Goal: Task Accomplishment & Management: Manage account settings

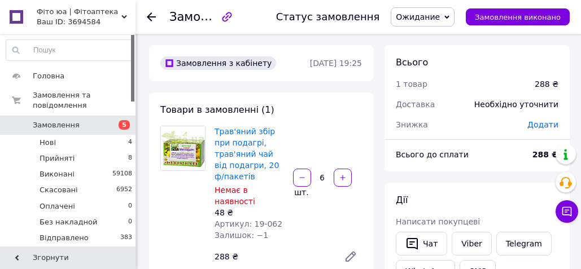
scroll to position [196, 0]
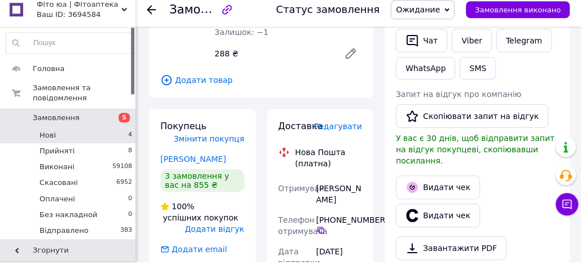
click at [65, 147] on li "Нові 4" at bounding box center [69, 143] width 139 height 16
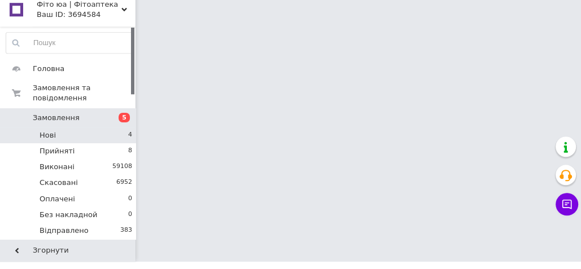
click at [120, 142] on li "Нові 4" at bounding box center [69, 143] width 139 height 16
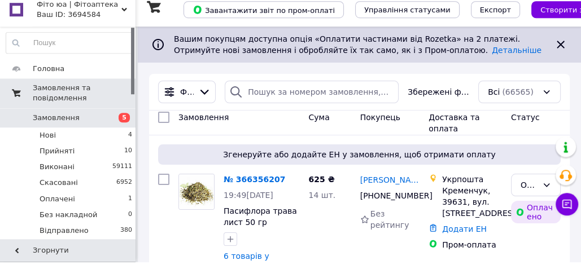
click at [315, 156] on span "Згенеруйте або додайте ЕН у замовлення, щоб отримати оплату" at bounding box center [360, 161] width 394 height 11
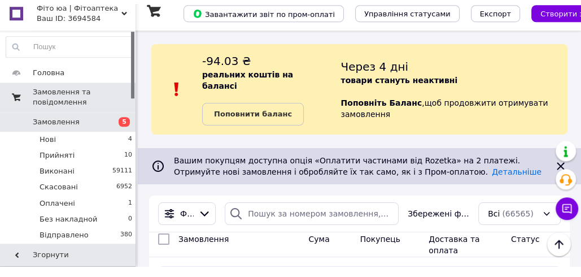
scroll to position [196, 0]
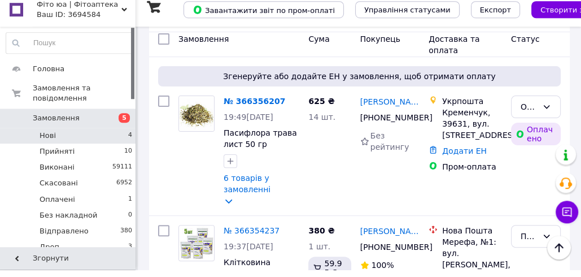
click at [73, 139] on li "Нові 4" at bounding box center [69, 143] width 139 height 16
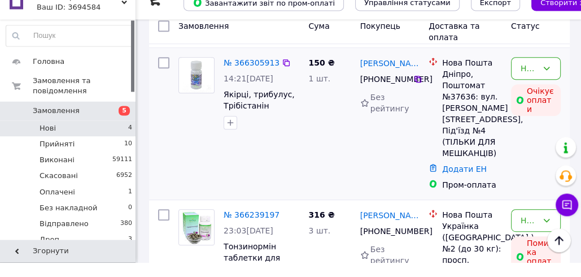
scroll to position [365, 0]
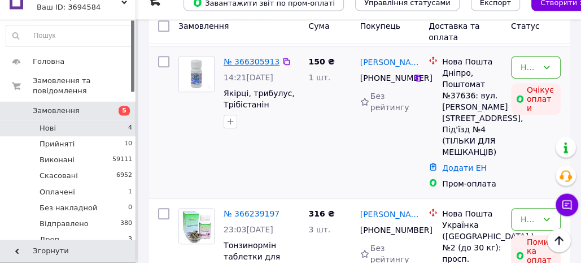
click at [243, 75] on link "№ 366305913" at bounding box center [252, 76] width 56 height 9
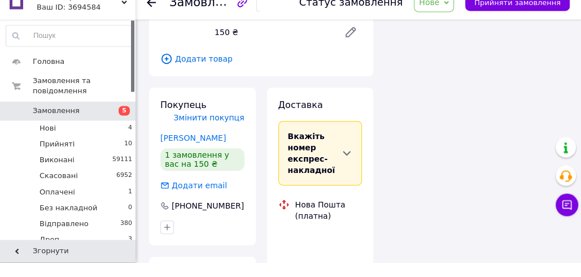
scroll to position [365, 0]
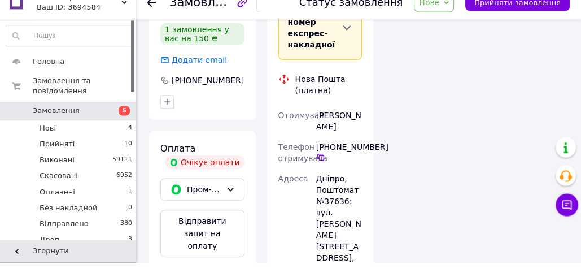
click at [439, 19] on span "Нове" at bounding box center [429, 16] width 20 height 9
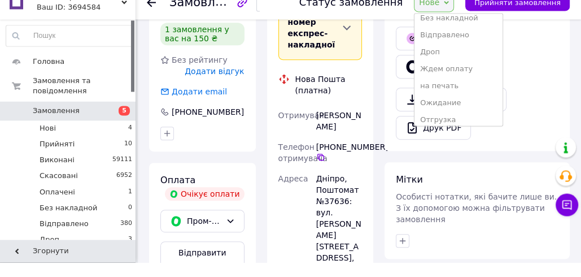
scroll to position [147, 0]
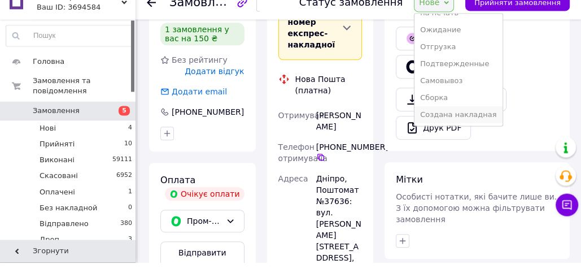
click at [456, 130] on li "Создана накладная" at bounding box center [458, 129] width 88 height 17
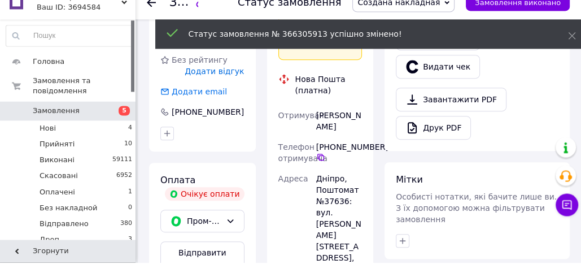
click at [436, 20] on span "Создана накладная" at bounding box center [398, 16] width 82 height 9
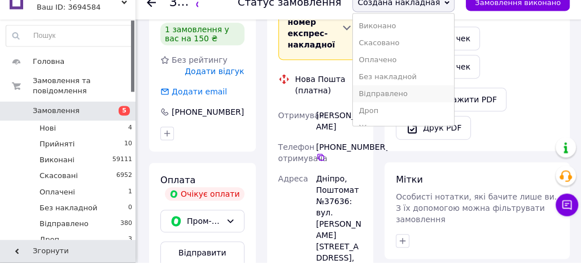
scroll to position [19, 0]
click at [407, 137] on li "Ждем оплату" at bounding box center [403, 139] width 101 height 17
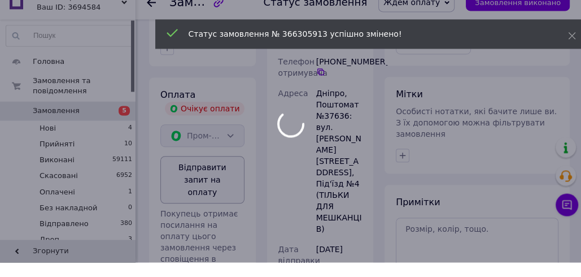
scroll to position [451, 0]
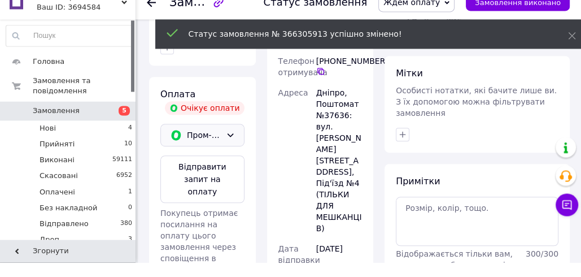
click at [230, 145] on icon at bounding box center [230, 149] width 9 height 9
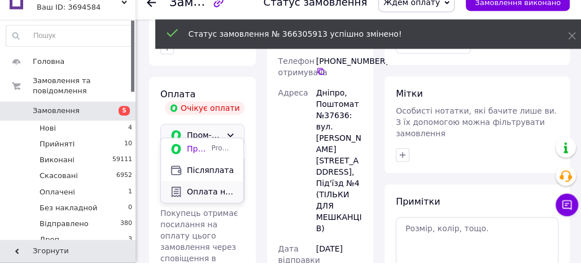
click at [220, 204] on span "Оплата на рахунок" at bounding box center [210, 205] width 47 height 11
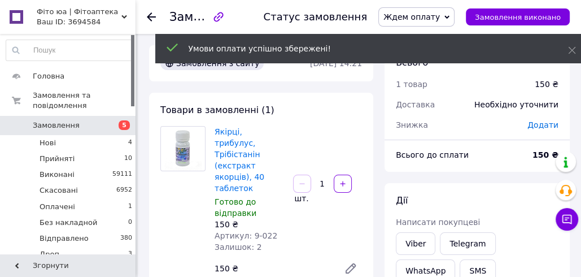
scroll to position [0, 0]
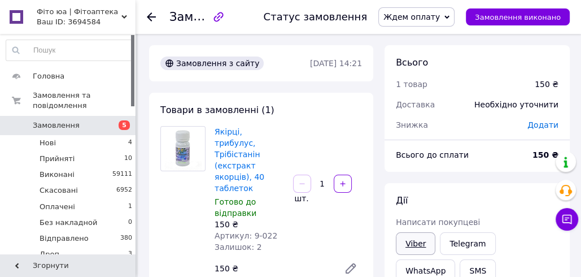
click at [416, 247] on link "Viber" at bounding box center [416, 243] width 40 height 23
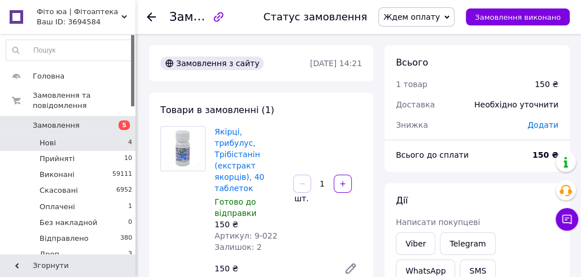
click at [91, 139] on li "Нові 4" at bounding box center [69, 143] width 139 height 16
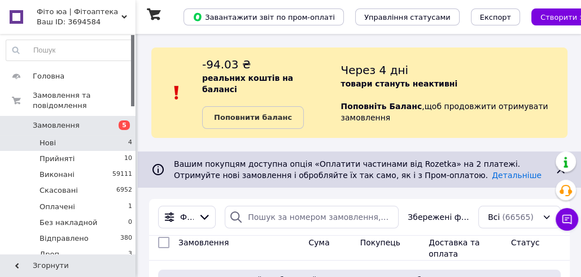
click at [116, 145] on li "Нові 4" at bounding box center [69, 143] width 139 height 16
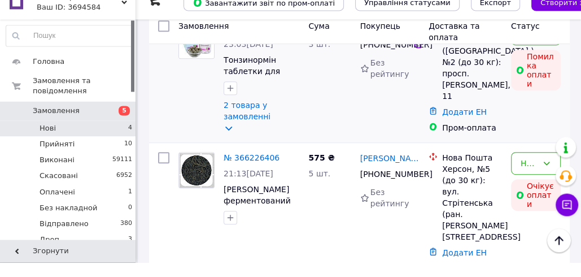
scroll to position [418, 0]
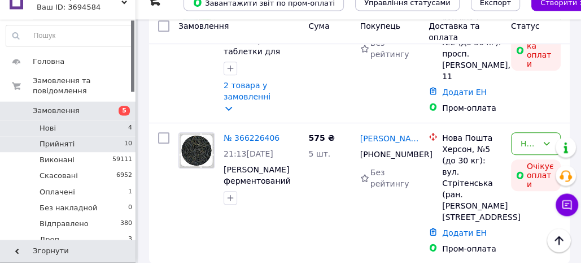
click at [114, 157] on li "Прийняті 10" at bounding box center [69, 159] width 139 height 16
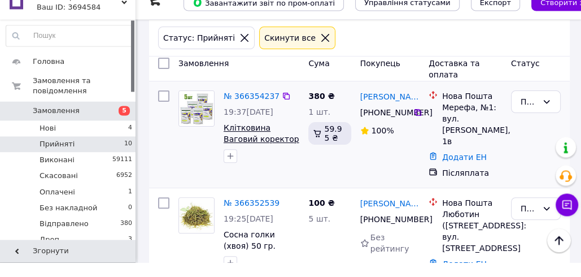
scroll to position [204, 0]
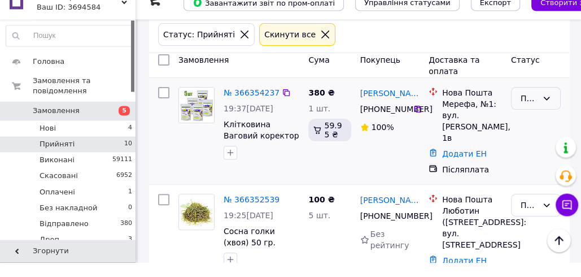
click at [539, 116] on div "Прийнято" at bounding box center [536, 113] width 50 height 23
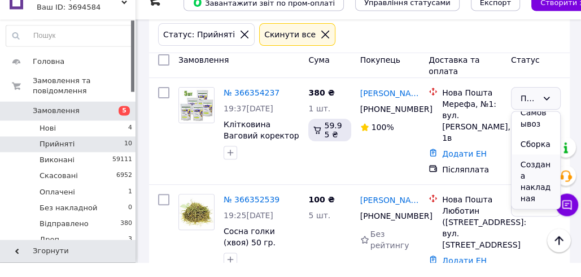
click at [539, 195] on li "Создана накладная" at bounding box center [536, 196] width 49 height 54
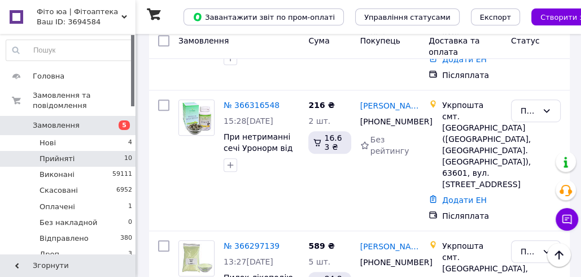
scroll to position [196, 0]
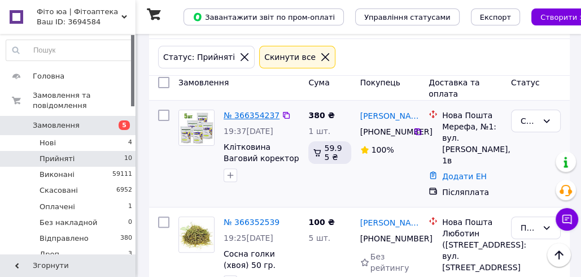
click at [241, 113] on link "№ 366354237" at bounding box center [252, 115] width 56 height 9
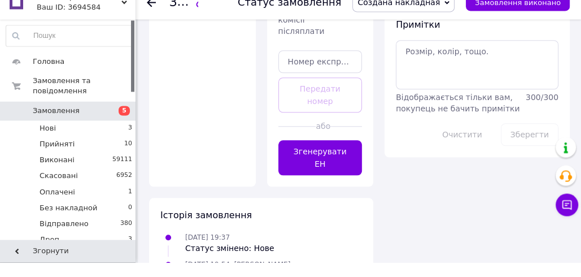
scroll to position [698, 0]
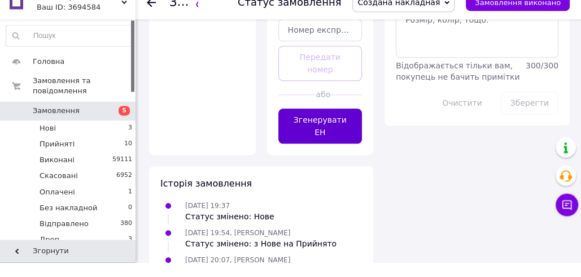
click at [322, 123] on button "Згенерувати ЕН" at bounding box center [320, 140] width 84 height 35
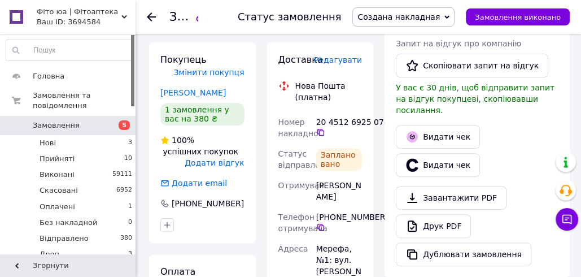
scroll to position [289, 0]
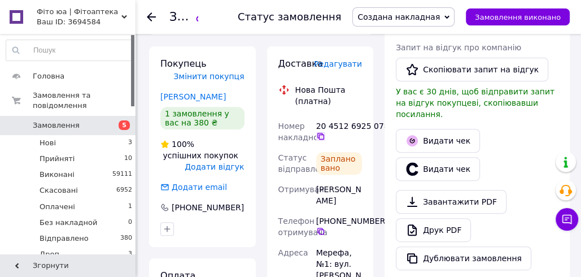
click at [324, 132] on icon at bounding box center [320, 136] width 9 height 9
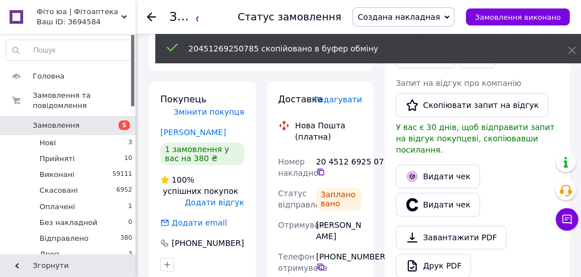
scroll to position [174, 0]
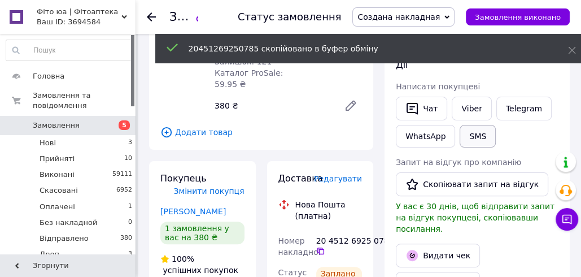
click at [474, 138] on button "SMS" at bounding box center [478, 136] width 36 height 23
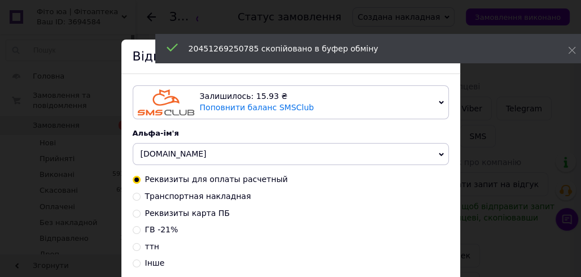
click at [200, 194] on span "Транспортная накладная" at bounding box center [198, 195] width 106 height 9
click at [141, 194] on input "Транспортная накладная" at bounding box center [137, 195] width 8 height 8
radio input "true"
radio input "false"
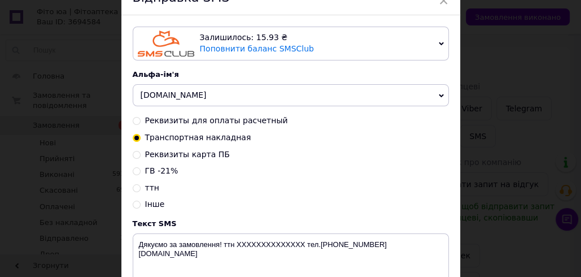
scroll to position [171, 0]
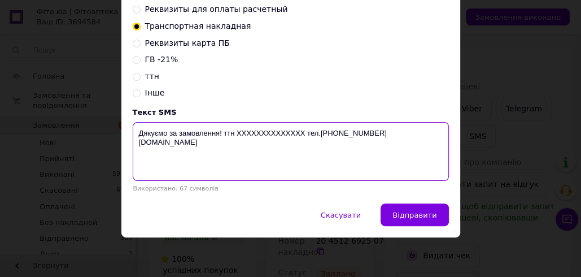
click at [248, 130] on textarea "Дякуємо за замовлення! ттн XXXXXXXXXXXXXX тел.[PHONE_NUMBER] [DOMAIN_NAME]" at bounding box center [291, 151] width 316 height 59
paste textarea "20451269250785"
drag, startPoint x: 296, startPoint y: 132, endPoint x: 136, endPoint y: 139, distance: 160.5
click at [136, 139] on textarea "Дякуємо за замовлення! ттн [PHONE_NUMBER] тел.[PHONE_NUMBER] [DOMAIN_NAME]" at bounding box center [291, 151] width 316 height 59
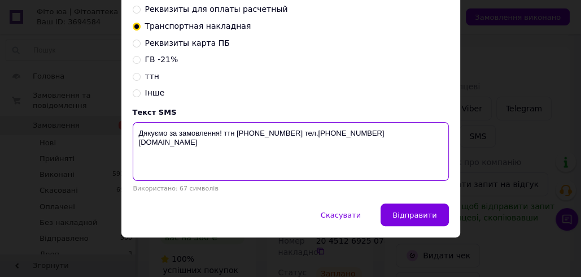
type textarea "Дякуємо за замовлення! ттн [PHONE_NUMBER] тел.[PHONE_NUMBER] [DOMAIN_NAME]"
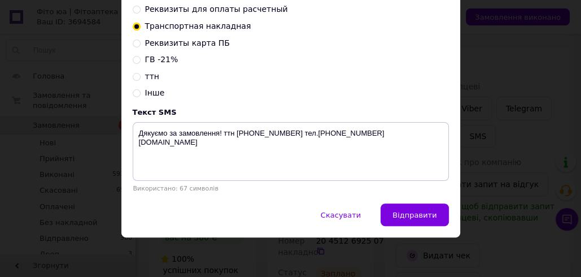
click at [481, 71] on div "× Відправка SMS Залишилось: 15.93 ₴ Поповнити баланс SMSClub Підключити LetsAds…" at bounding box center [290, 138] width 581 height 277
click at [353, 207] on button "Скасувати" at bounding box center [341, 214] width 64 height 23
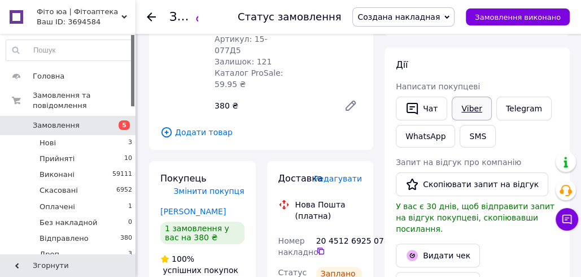
click at [475, 107] on link "Viber" at bounding box center [472, 109] width 40 height 24
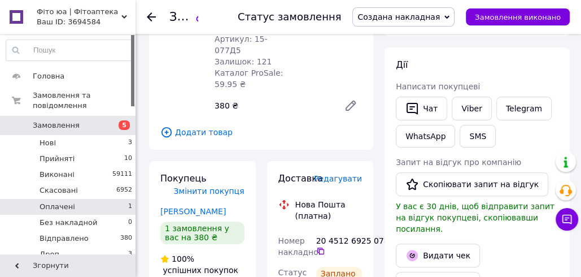
click at [95, 204] on li "Оплачені 1" at bounding box center [69, 207] width 139 height 16
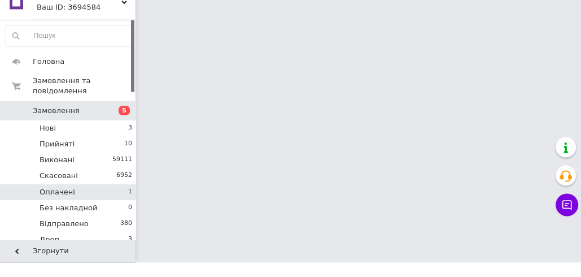
click at [97, 203] on li "Оплачені 1" at bounding box center [69, 207] width 139 height 16
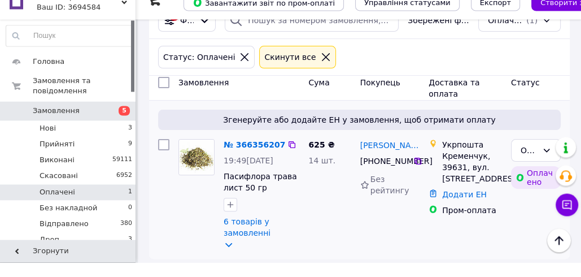
scroll to position [189, 0]
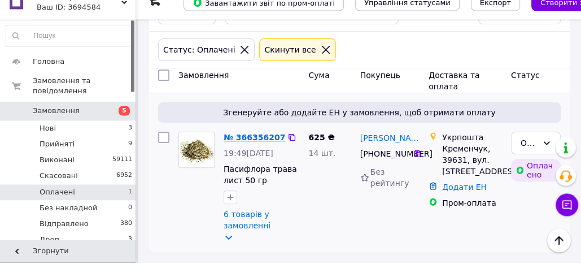
click at [247, 148] on link "№ 366356207" at bounding box center [255, 151] width 62 height 9
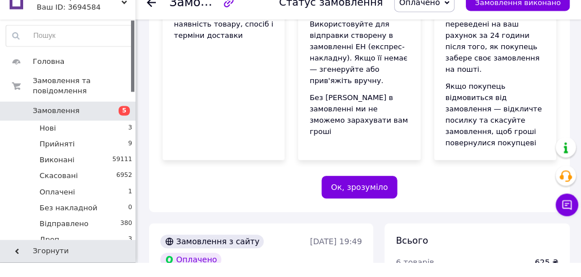
click at [449, 19] on icon at bounding box center [446, 17] width 5 height 5
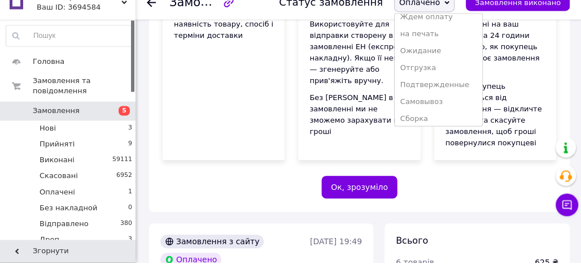
scroll to position [131, 0]
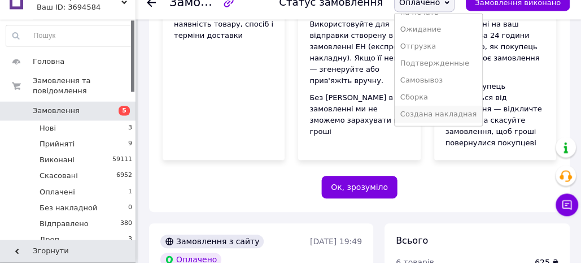
click at [438, 130] on li "Создана накладная" at bounding box center [439, 128] width 88 height 17
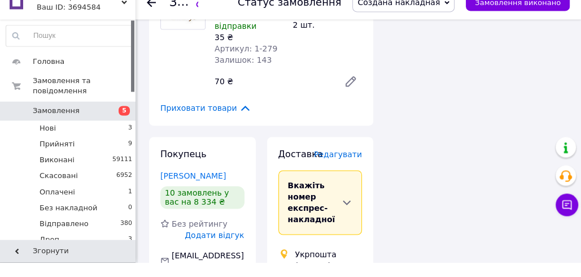
scroll to position [1217, 0]
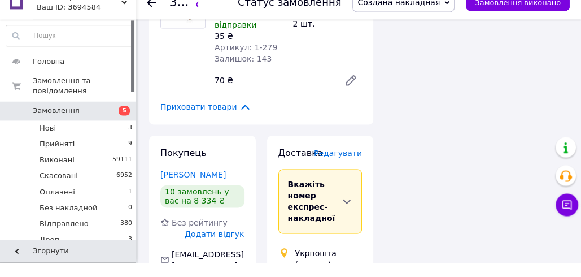
click at [346, 163] on span "Редагувати" at bounding box center [338, 167] width 48 height 9
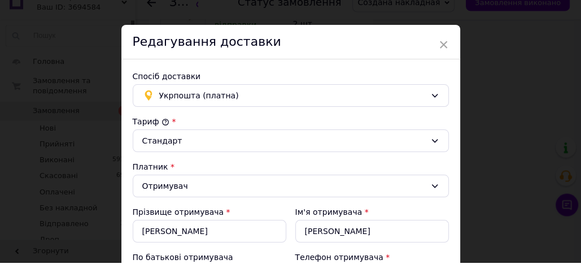
scroll to position [427, 0]
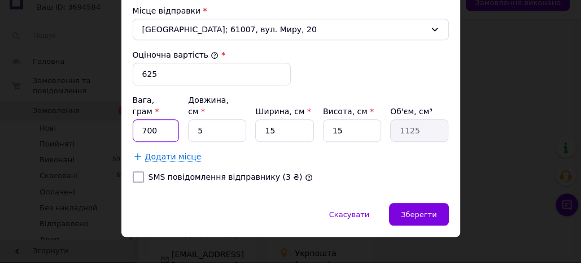
drag, startPoint x: 145, startPoint y: 130, endPoint x: 139, endPoint y: 125, distance: 8.0
click at [139, 134] on input "700" at bounding box center [156, 145] width 47 height 23
type input "800"
drag, startPoint x: 268, startPoint y: 129, endPoint x: 263, endPoint y: 128, distance: 5.9
click at [263, 134] on input "15" at bounding box center [284, 145] width 58 height 23
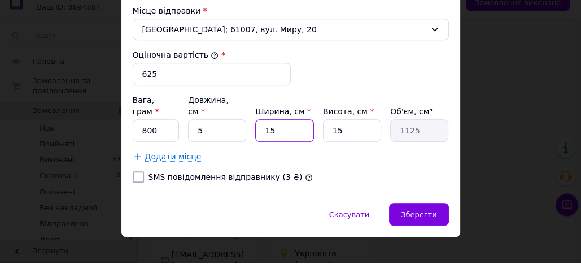
type input "25"
type input "1875"
type input "25"
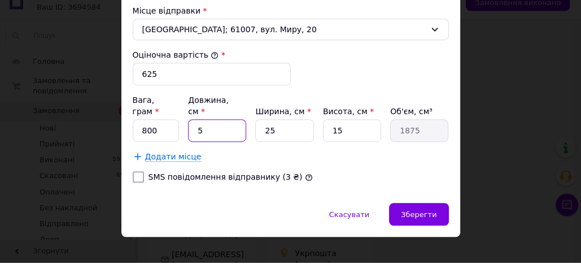
drag, startPoint x: 195, startPoint y: 129, endPoint x: 219, endPoint y: 134, distance: 23.7
click at [218, 134] on input "5" at bounding box center [217, 145] width 58 height 23
type input "9"
type input "3375"
type input "9"
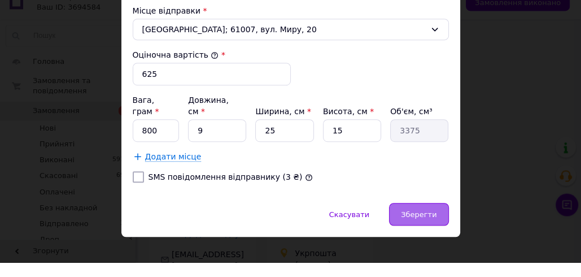
click at [429, 217] on div "Зберегти" at bounding box center [418, 228] width 59 height 23
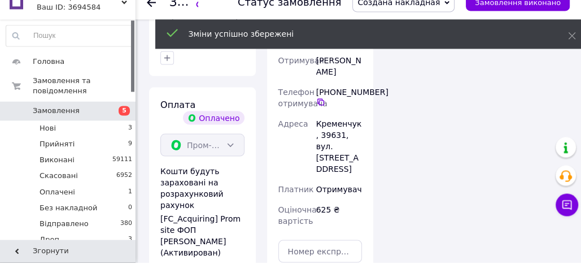
scroll to position [1579, 0]
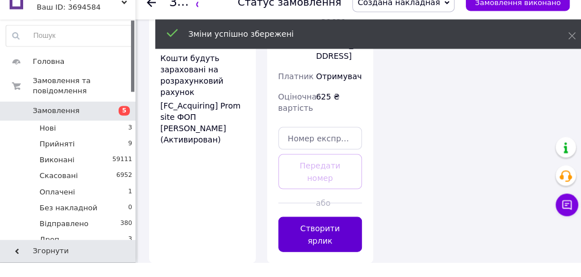
click at [331, 231] on button "Створити ярлик" at bounding box center [320, 248] width 84 height 35
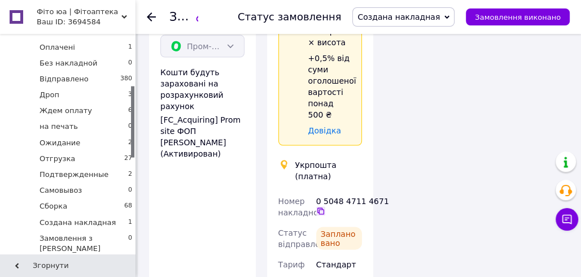
click at [319, 208] on icon at bounding box center [320, 211] width 7 height 7
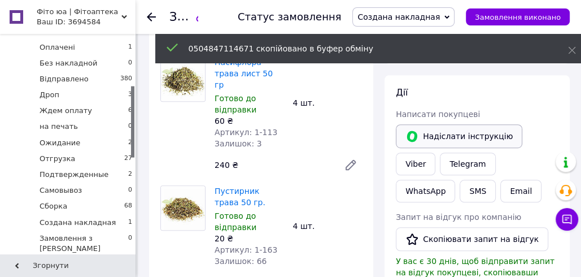
scroll to position [449, 0]
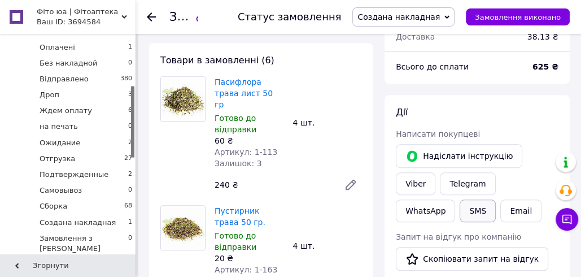
click at [496, 199] on button "SMS" at bounding box center [478, 210] width 36 height 23
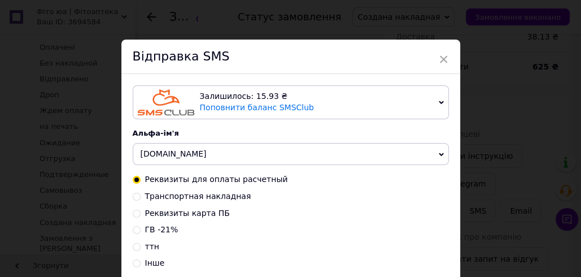
click at [214, 198] on span "Транспортная накладная" at bounding box center [198, 195] width 106 height 9
click at [141, 198] on input "Транспортная накладная" at bounding box center [137, 195] width 8 height 8
radio input "true"
radio input "false"
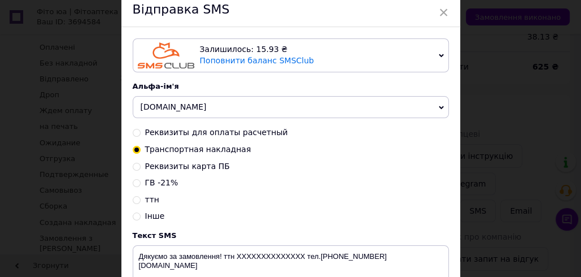
scroll to position [171, 0]
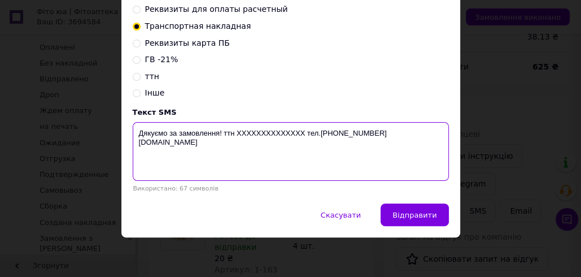
click at [270, 132] on textarea "Дякуємо за замовлення! ттн XXXXXXXXXXXXXX тел.[PHONE_NUMBER] [DOMAIN_NAME]" at bounding box center [291, 151] width 316 height 59
paste textarea "0504847114671"
click at [272, 134] on textarea "Дякуємо за замовлення! ттн [PHONE_NUMBER] тел.[PHONE_NUMBER] [DOMAIN_NAME]" at bounding box center [291, 151] width 316 height 59
click at [272, 133] on textarea "Дякуємо за замовлення! ттн [PHONE_NUMBER] тел.[PHONE_NUMBER] [DOMAIN_NAME]" at bounding box center [291, 151] width 316 height 59
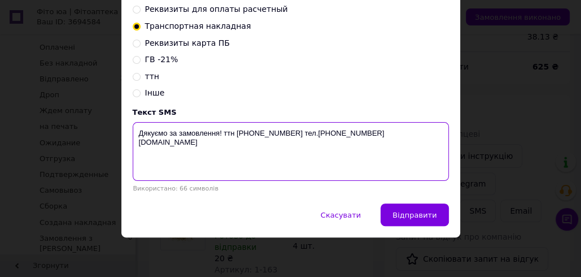
click at [272, 133] on textarea "Дякуємо за замовлення! ттн [PHONE_NUMBER] тел.[PHONE_NUMBER] [DOMAIN_NAME]" at bounding box center [291, 151] width 316 height 59
type textarea "Дякуємо за замовлення! ттн [PHONE_NUMBER] тел.[PHONE_NUMBER] [DOMAIN_NAME]"
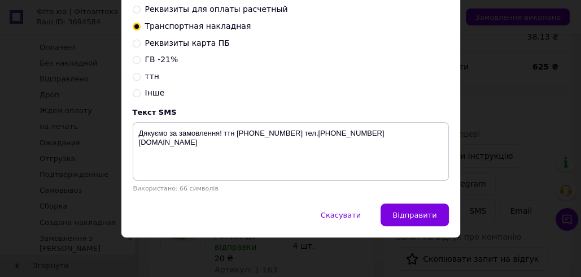
click at [488, 78] on div "× Відправка SMS Залишилось: 15.93 ₴ Поповнити баланс SMSClub Підключити LetsAds…" at bounding box center [290, 138] width 581 height 277
click at [352, 212] on span "Скасувати" at bounding box center [341, 215] width 40 height 8
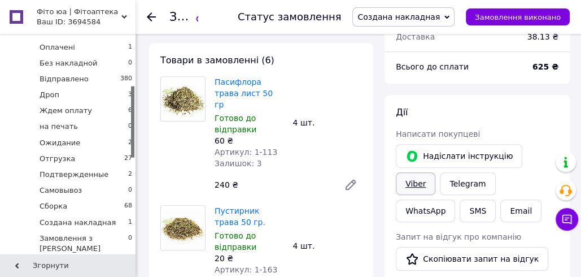
click at [435, 172] on link "Viber" at bounding box center [416, 183] width 40 height 23
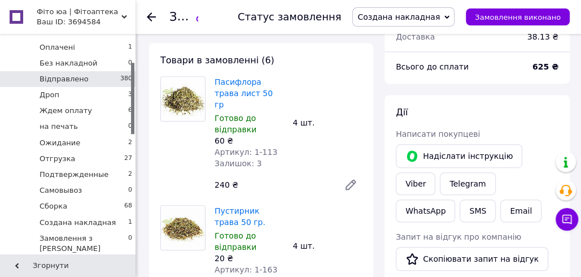
scroll to position [31, 0]
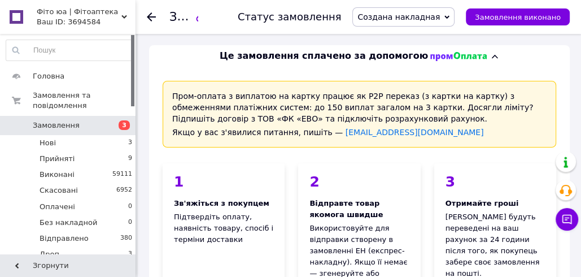
scroll to position [239, 0]
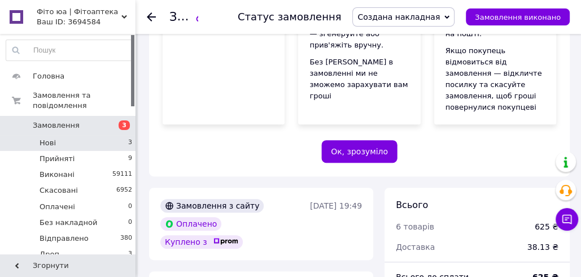
click at [99, 145] on li "Нові 3" at bounding box center [69, 143] width 139 height 16
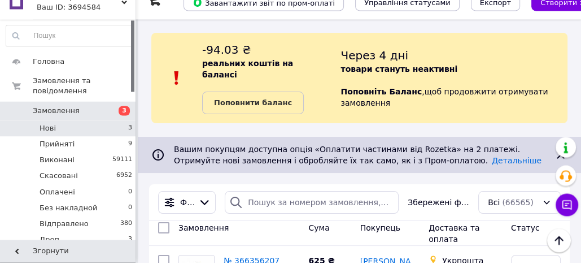
scroll to position [225, 0]
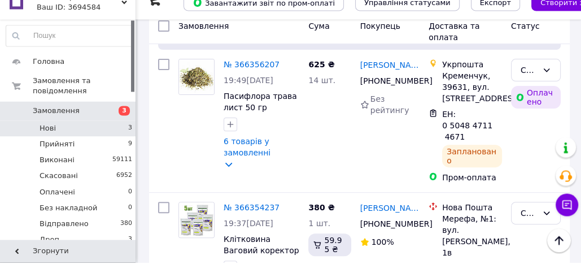
click at [109, 146] on li "Нові 3" at bounding box center [69, 143] width 139 height 16
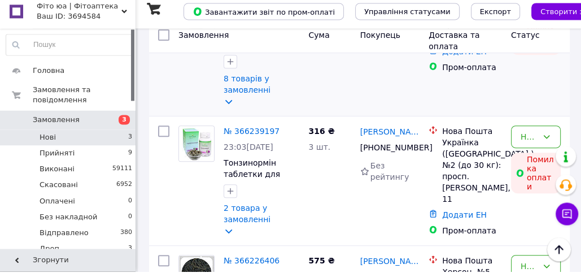
scroll to position [304, 0]
